Goal: Information Seeking & Learning: Check status

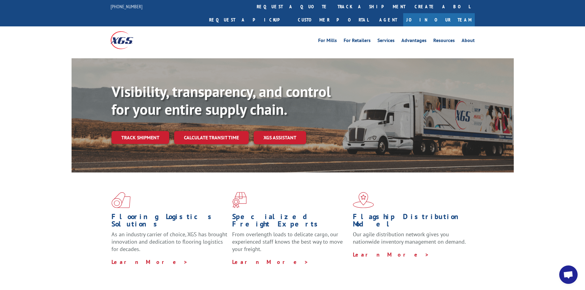
drag, startPoint x: 0, startPoint y: 0, endPoint x: 279, endPoint y: 6, distance: 278.9
click at [333, 3] on link "track a shipment" at bounding box center [371, 6] width 77 height 13
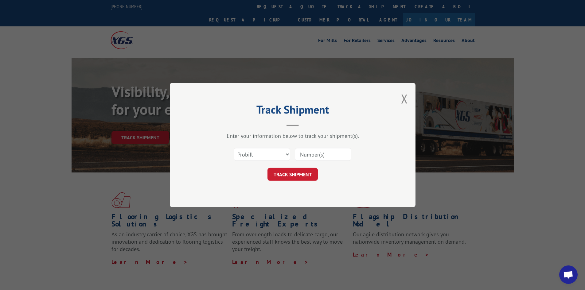
click at [330, 153] on input at bounding box center [323, 154] width 57 height 13
paste input "17478917"
type input "17478917"
click at [295, 174] on button "TRACK SHIPMENT" at bounding box center [292, 174] width 50 height 13
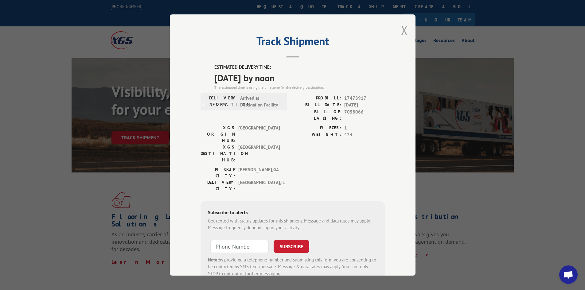
click at [401, 30] on button "Close modal" at bounding box center [404, 30] width 7 height 16
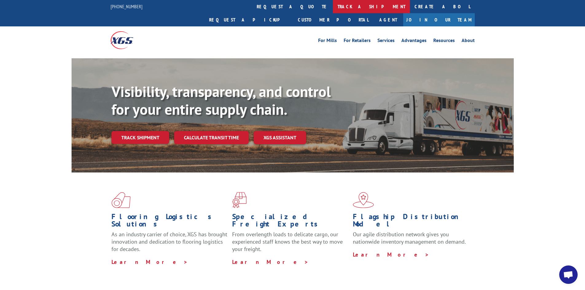
click at [333, 4] on link "track a shipment" at bounding box center [371, 6] width 77 height 13
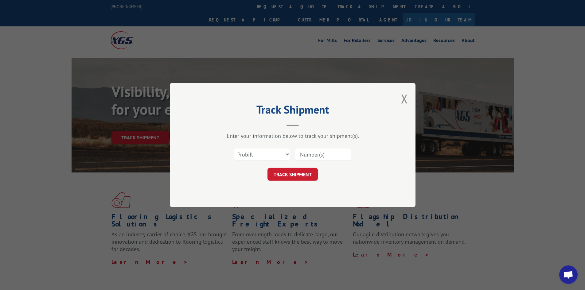
click at [330, 156] on input at bounding box center [323, 154] width 57 height 13
paste input "17479213"
type input "17479213"
click at [295, 175] on button "TRACK SHIPMENT" at bounding box center [292, 174] width 50 height 13
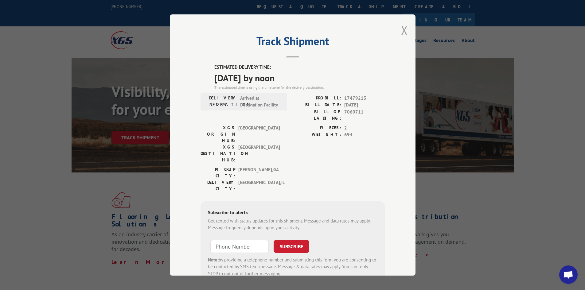
click at [401, 30] on button "Close modal" at bounding box center [404, 30] width 7 height 16
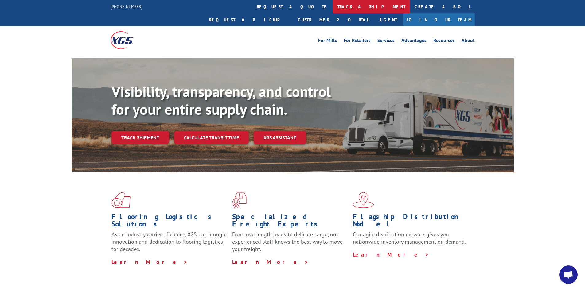
click at [333, 6] on link "track a shipment" at bounding box center [371, 6] width 77 height 13
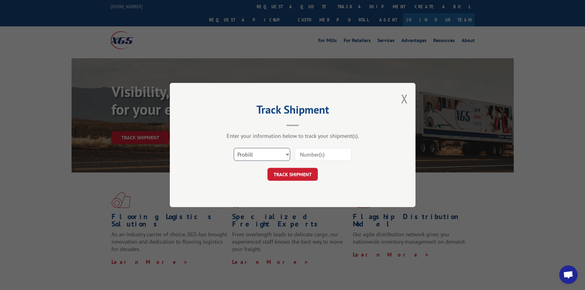
click at [264, 154] on select "Select category... Probill BOL PO" at bounding box center [262, 154] width 57 height 13
select select "bol"
click at [234, 148] on select "Select category... Probill BOL PO" at bounding box center [262, 154] width 57 height 13
click at [316, 157] on input at bounding box center [323, 154] width 57 height 13
paste input "5569320"
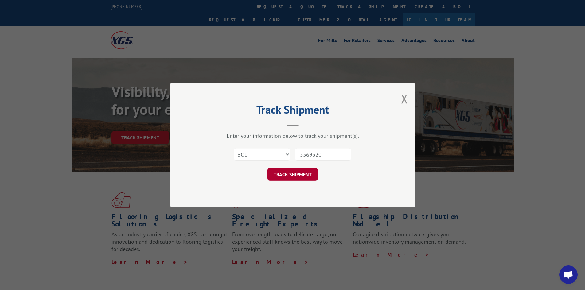
type input "5569320"
click at [301, 174] on button "TRACK SHIPMENT" at bounding box center [292, 174] width 50 height 13
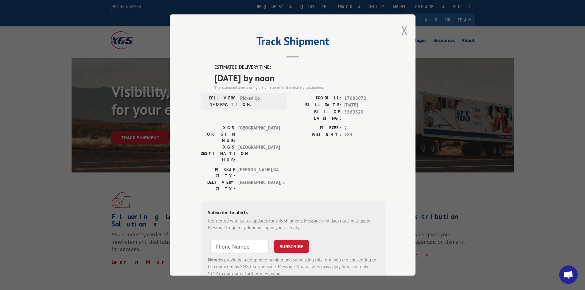
click at [401, 28] on button "Close modal" at bounding box center [404, 30] width 7 height 16
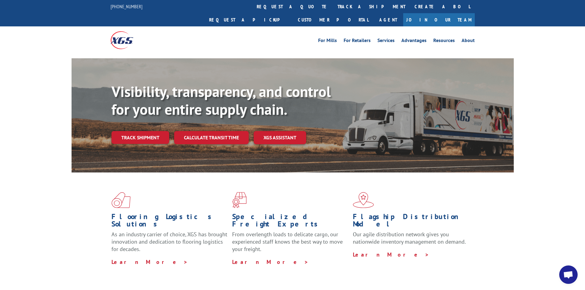
drag, startPoint x: 281, startPoint y: 6, endPoint x: 287, endPoint y: 9, distance: 6.8
click at [333, 6] on link "track a shipment" at bounding box center [371, 6] width 77 height 13
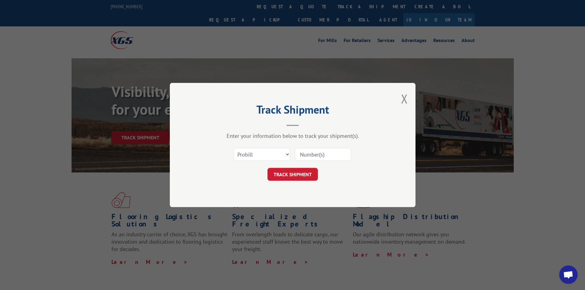
click at [334, 153] on input at bounding box center [323, 154] width 57 height 13
paste input "6874904"
type input "6874904"
click at [305, 172] on button "TRACK SHIPMENT" at bounding box center [292, 174] width 50 height 13
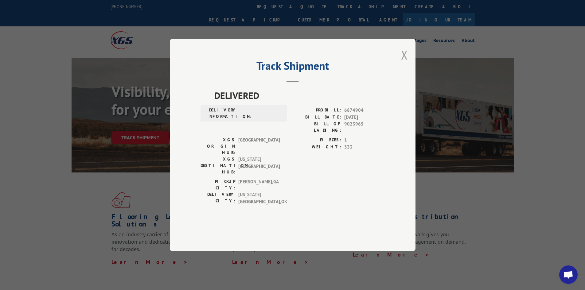
click at [403, 63] on button "Close modal" at bounding box center [404, 55] width 7 height 16
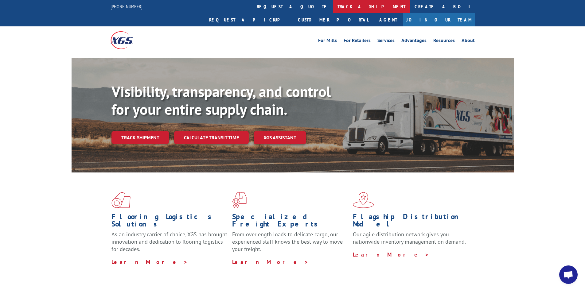
click at [333, 10] on link "track a shipment" at bounding box center [371, 6] width 77 height 13
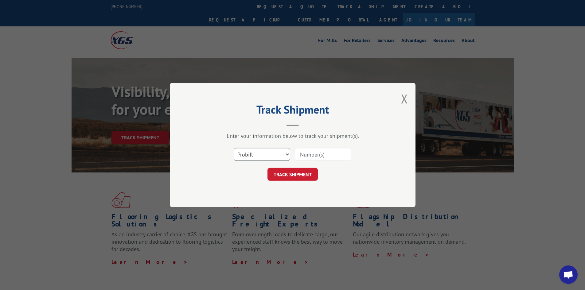
click at [276, 157] on select "Select category... Probill BOL PO" at bounding box center [262, 154] width 57 height 13
select select "bol"
click at [234, 148] on select "Select category... Probill BOL PO" at bounding box center [262, 154] width 57 height 13
click at [319, 156] on input at bounding box center [323, 154] width 57 height 13
paste input "6874904"
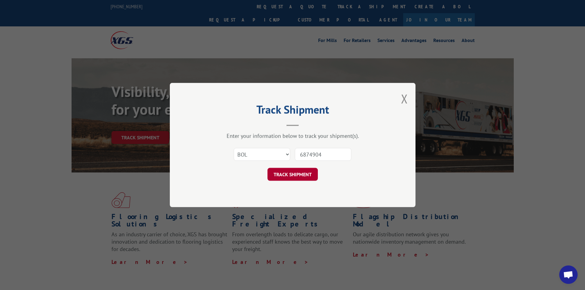
type input "6874904"
click at [301, 174] on button "TRACK SHIPMENT" at bounding box center [292, 174] width 50 height 13
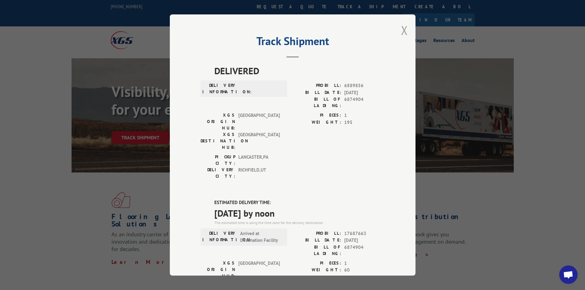
click at [402, 29] on button "Close modal" at bounding box center [404, 30] width 7 height 16
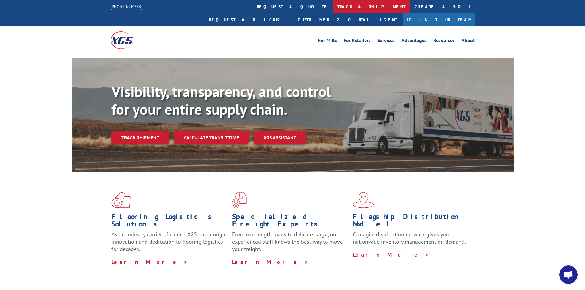
click at [333, 8] on link "track a shipment" at bounding box center [371, 6] width 77 height 13
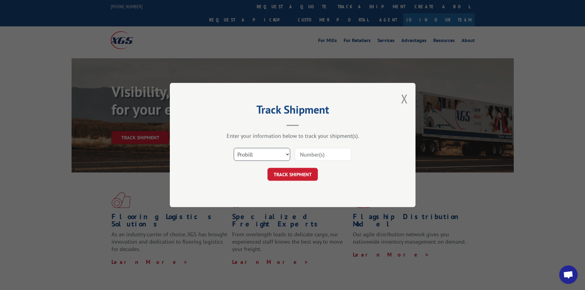
click at [244, 153] on select "Select category... Probill BOL PO" at bounding box center [262, 154] width 57 height 13
select select "po"
click at [234, 148] on select "Select category... Probill BOL PO" at bounding box center [262, 154] width 57 height 13
click at [310, 154] on input at bounding box center [323, 154] width 57 height 13
type input "40518324"
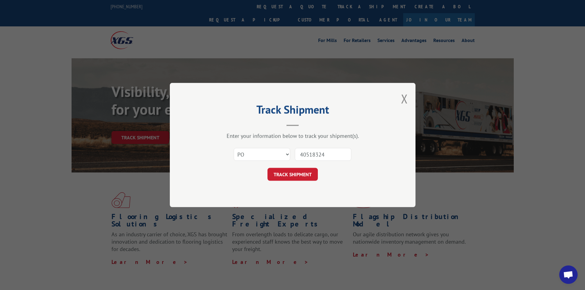
click at [267, 168] on button "TRACK SHIPMENT" at bounding box center [292, 174] width 50 height 13
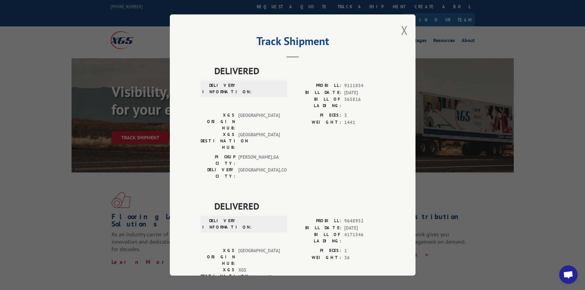
click at [398, 29] on div "Track Shipment DELIVERED DELIVERY INFORMATION: PROBILL: 9111854 BILL DATE: [DAT…" at bounding box center [293, 144] width 246 height 261
drag, startPoint x: 403, startPoint y: 29, endPoint x: 283, endPoint y: 11, distance: 122.0
click at [402, 29] on button "Close modal" at bounding box center [404, 30] width 7 height 16
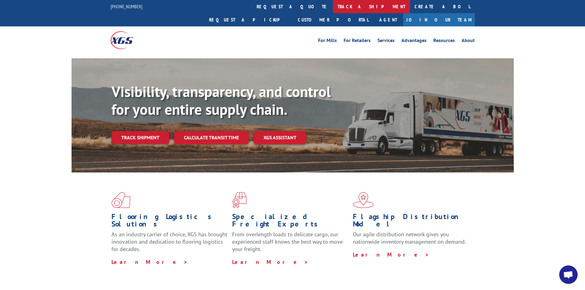
click at [333, 9] on link "track a shipment" at bounding box center [371, 6] width 77 height 13
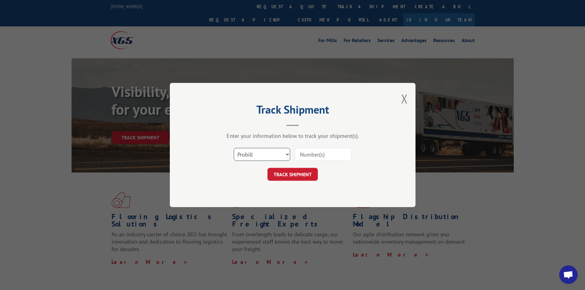
click at [261, 152] on select "Select category... Probill BOL PO" at bounding box center [262, 154] width 57 height 13
click at [334, 154] on input at bounding box center [323, 154] width 57 height 13
type input "17687663"
click button "TRACK SHIPMENT" at bounding box center [292, 174] width 50 height 13
